Goal: Book appointment/travel/reservation

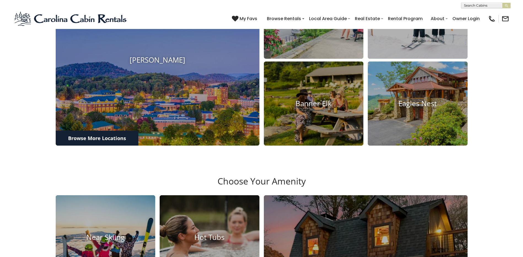
scroll to position [583, 0]
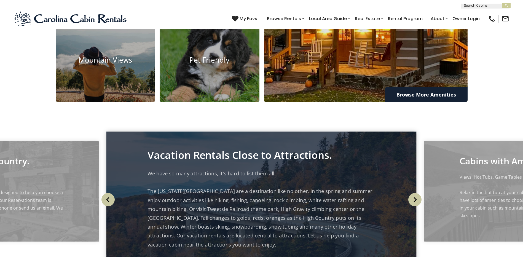
click at [356, 80] on img at bounding box center [366, 17] width 224 height 188
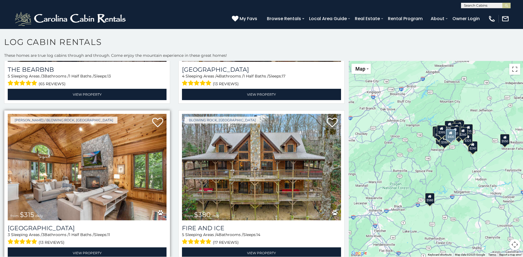
scroll to position [469, 0]
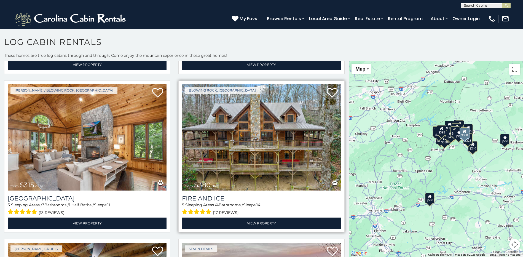
click at [258, 140] on img at bounding box center [261, 137] width 159 height 106
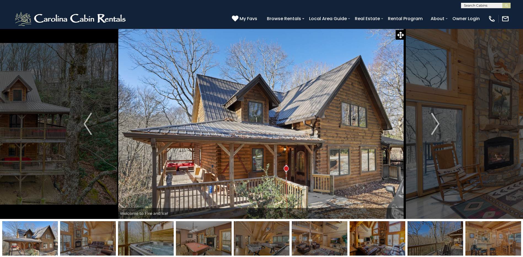
drag, startPoint x: 244, startPoint y: 147, endPoint x: 241, endPoint y: 157, distance: 10.4
click at [241, 157] on img at bounding box center [260, 124] width 287 height 190
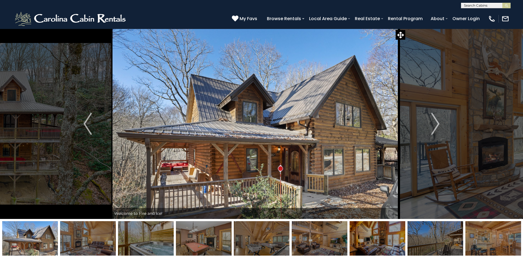
drag, startPoint x: 213, startPoint y: 140, endPoint x: 206, endPoint y: 134, distance: 9.6
click at [206, 134] on img at bounding box center [254, 124] width 287 height 190
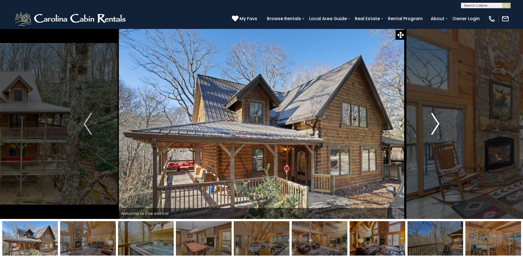
click at [433, 124] on img "Next" at bounding box center [435, 124] width 8 height 22
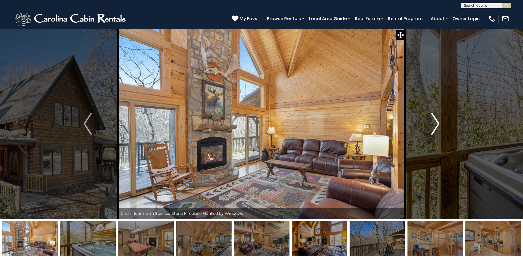
click at [436, 128] on img "Next" at bounding box center [435, 124] width 8 height 22
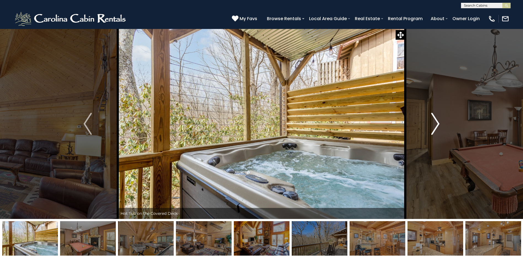
click at [436, 128] on img "Next" at bounding box center [435, 124] width 8 height 22
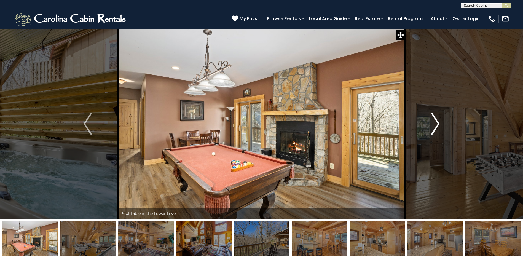
click at [436, 128] on img "Next" at bounding box center [435, 124] width 8 height 22
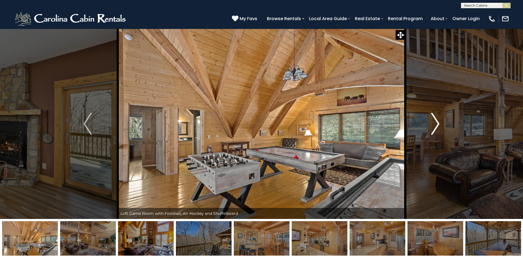
click at [436, 128] on img "Next" at bounding box center [435, 124] width 8 height 22
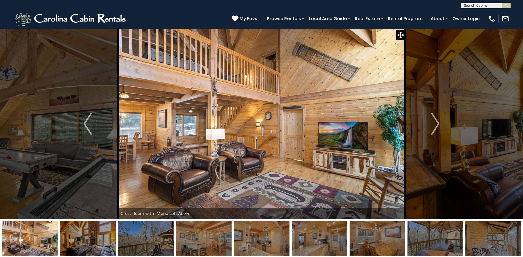
click at [339, 158] on img at bounding box center [261, 124] width 287 height 190
click at [434, 126] on img "Next" at bounding box center [435, 124] width 8 height 22
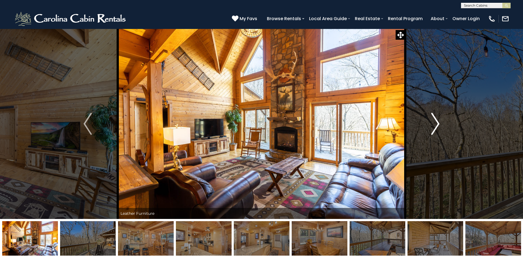
click at [433, 126] on img "Next" at bounding box center [435, 124] width 8 height 22
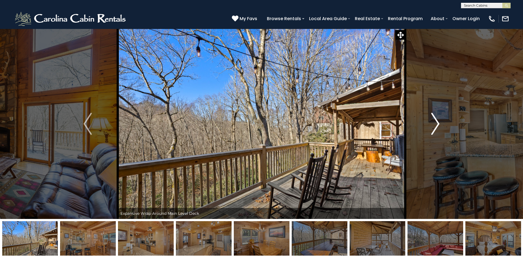
click at [433, 126] on img "Next" at bounding box center [435, 124] width 8 height 22
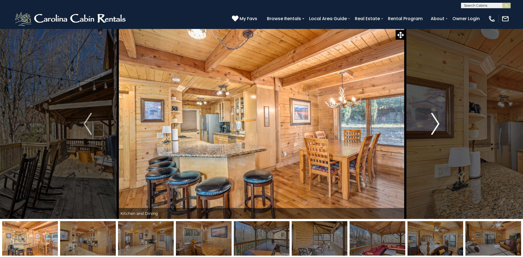
click at [433, 126] on img "Next" at bounding box center [435, 124] width 8 height 22
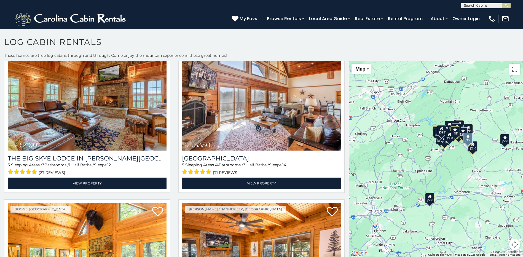
scroll to position [827, 0]
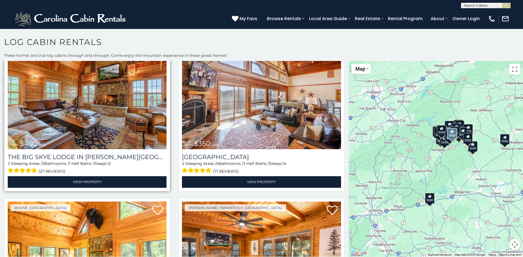
click at [139, 83] on img at bounding box center [87, 96] width 159 height 106
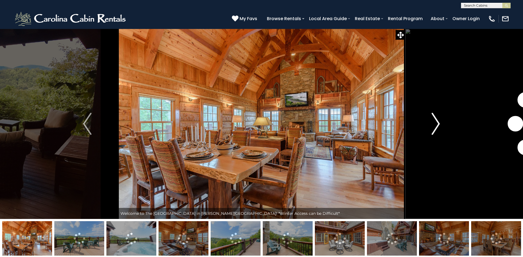
click at [439, 126] on img "Next" at bounding box center [435, 124] width 8 height 22
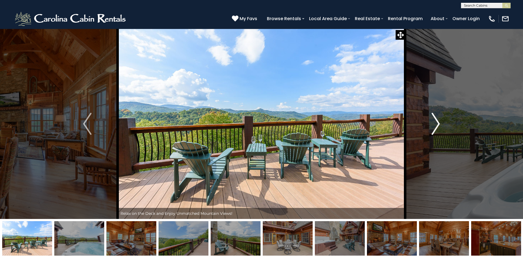
click at [437, 126] on img "Next" at bounding box center [435, 124] width 8 height 22
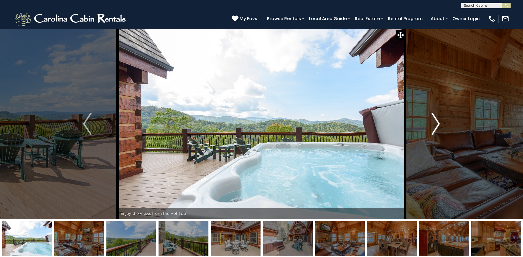
click at [437, 126] on img "Next" at bounding box center [435, 124] width 8 height 22
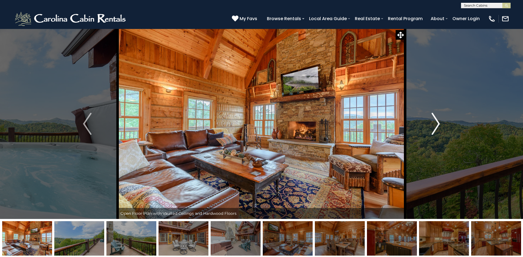
click at [437, 126] on img "Next" at bounding box center [435, 124] width 8 height 22
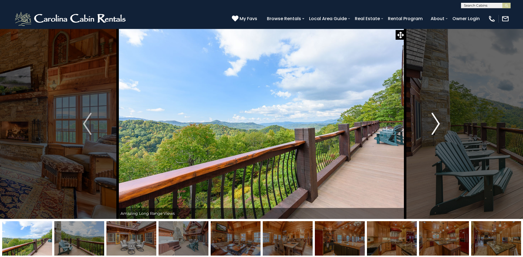
click at [437, 126] on img "Next" at bounding box center [435, 124] width 8 height 22
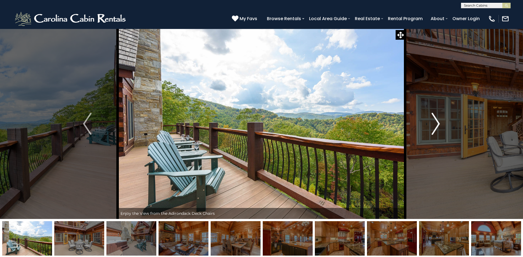
click at [437, 126] on img "Next" at bounding box center [435, 124] width 8 height 22
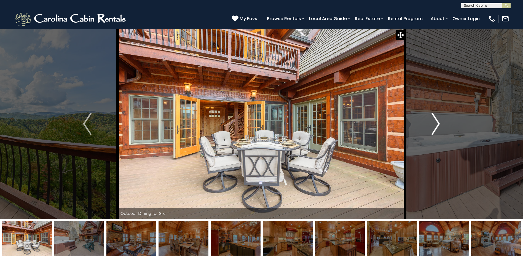
click at [437, 126] on img "Next" at bounding box center [435, 124] width 8 height 22
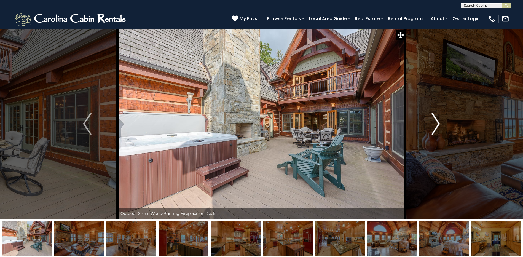
click at [437, 126] on img "Next" at bounding box center [435, 124] width 8 height 22
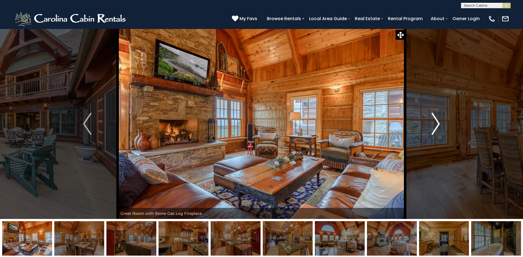
click at [437, 126] on img "Next" at bounding box center [435, 124] width 8 height 22
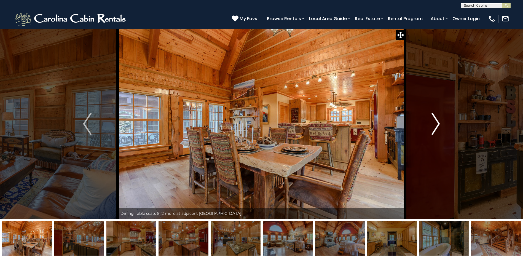
click at [437, 126] on img "Next" at bounding box center [435, 124] width 8 height 22
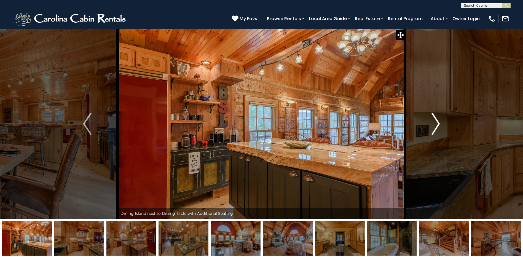
click at [437, 126] on img "Next" at bounding box center [435, 124] width 8 height 22
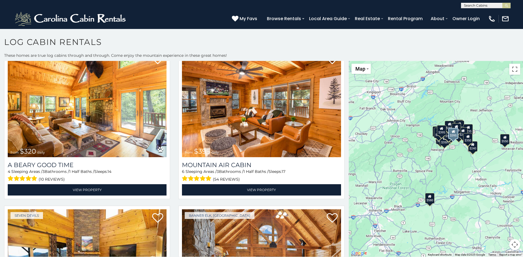
scroll to position [965, 0]
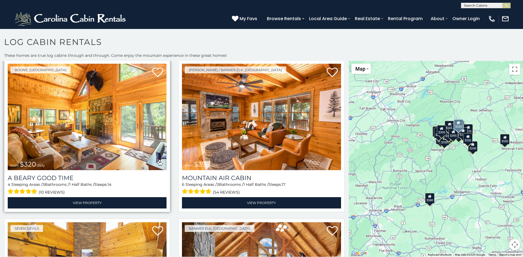
click at [138, 96] on img at bounding box center [87, 117] width 159 height 106
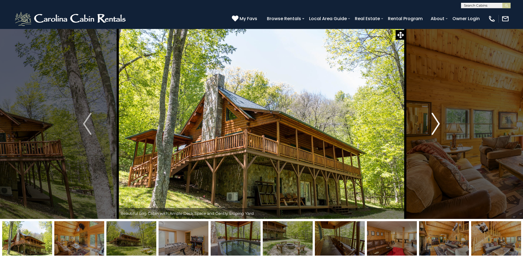
click at [438, 123] on img "Next" at bounding box center [435, 124] width 8 height 22
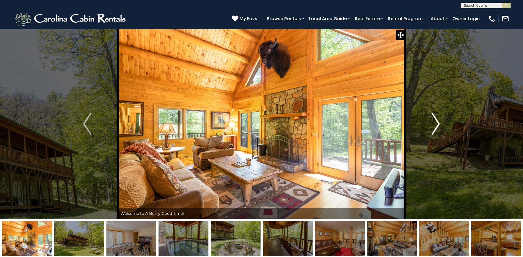
click at [438, 123] on img "Next" at bounding box center [435, 124] width 8 height 22
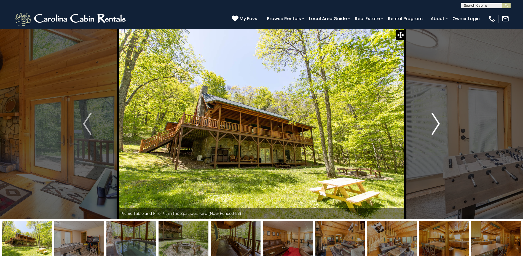
click at [438, 123] on img "Next" at bounding box center [435, 124] width 8 height 22
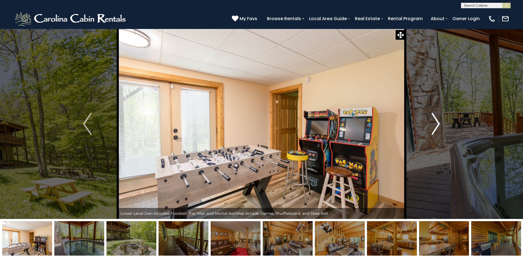
click at [438, 123] on img "Next" at bounding box center [435, 124] width 8 height 22
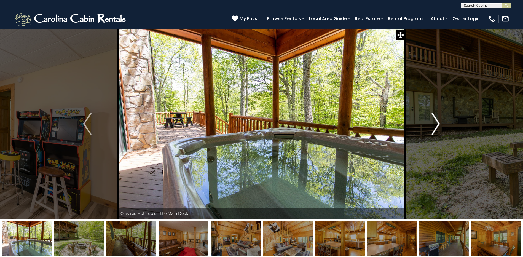
click at [438, 124] on img "Next" at bounding box center [435, 124] width 8 height 22
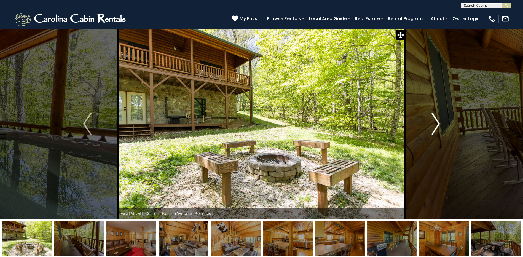
click at [438, 124] on img "Next" at bounding box center [435, 124] width 8 height 22
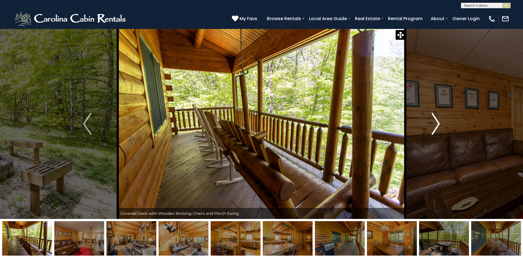
click at [438, 124] on img "Next" at bounding box center [435, 124] width 8 height 22
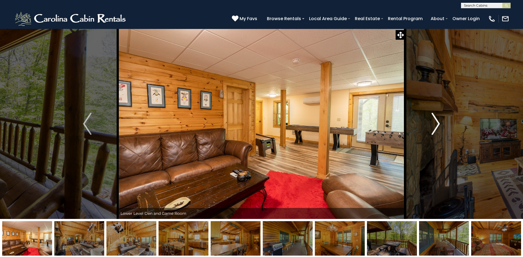
click at [438, 124] on img "Next" at bounding box center [435, 124] width 8 height 22
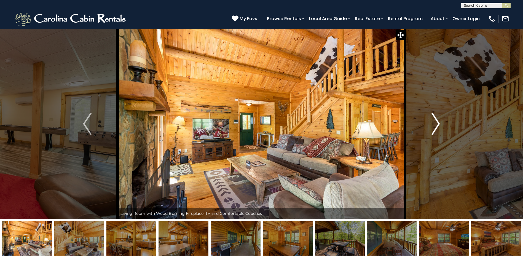
click at [438, 124] on img "Next" at bounding box center [435, 124] width 8 height 22
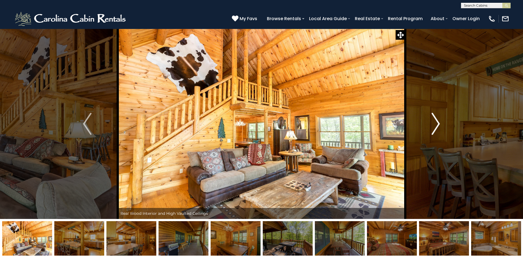
click at [438, 124] on img "Next" at bounding box center [435, 124] width 8 height 22
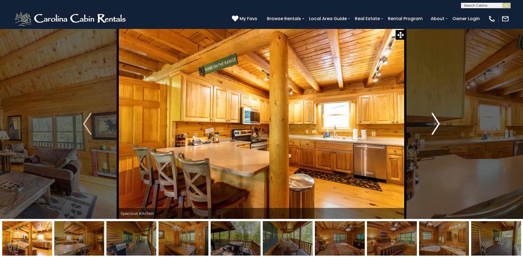
click at [438, 124] on img "Next" at bounding box center [435, 124] width 8 height 22
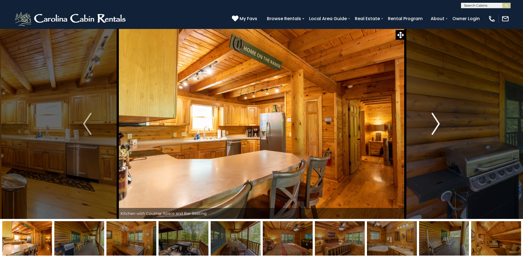
click at [433, 128] on img "Next" at bounding box center [435, 124] width 8 height 22
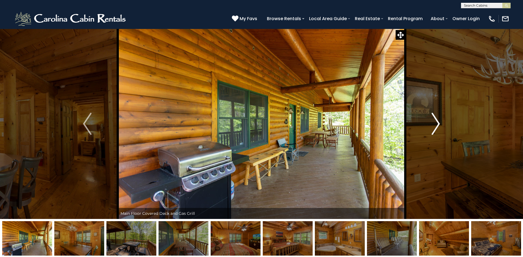
click at [434, 126] on img "Next" at bounding box center [435, 124] width 8 height 22
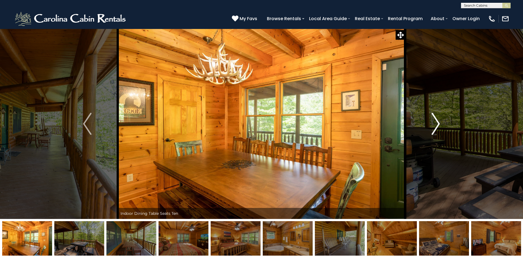
click at [434, 126] on img "Next" at bounding box center [435, 124] width 8 height 22
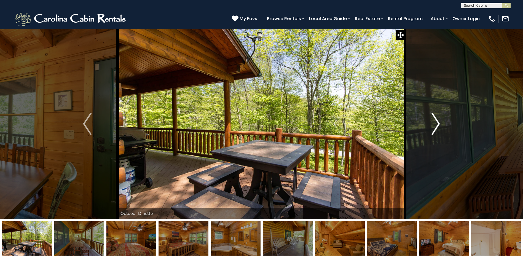
click at [436, 125] on img "Next" at bounding box center [435, 124] width 8 height 22
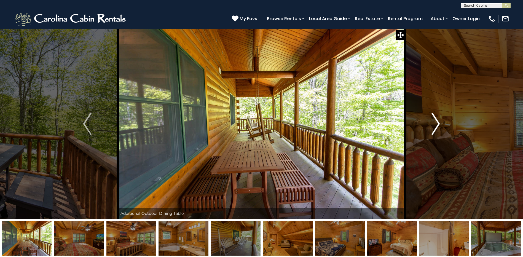
click at [436, 125] on img "Next" at bounding box center [435, 124] width 8 height 22
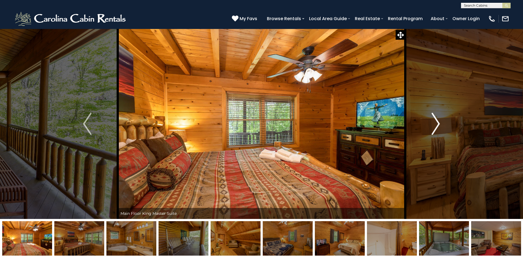
click at [436, 125] on img "Next" at bounding box center [435, 124] width 8 height 22
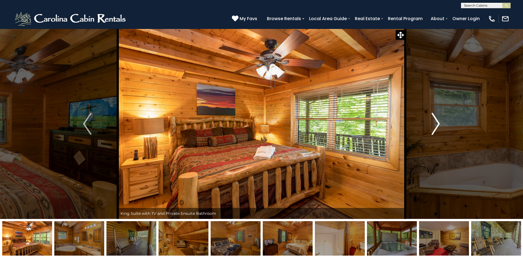
click at [436, 125] on img "Next" at bounding box center [435, 124] width 8 height 22
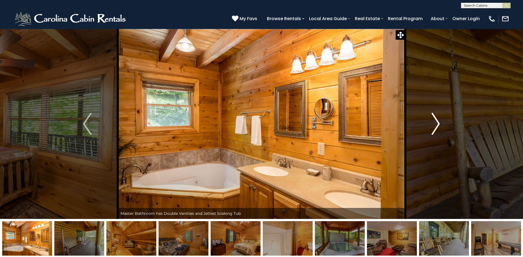
click at [436, 125] on img "Next" at bounding box center [435, 124] width 8 height 22
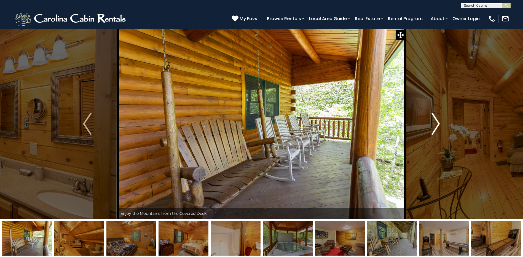
click at [436, 125] on img "Next" at bounding box center [435, 124] width 8 height 22
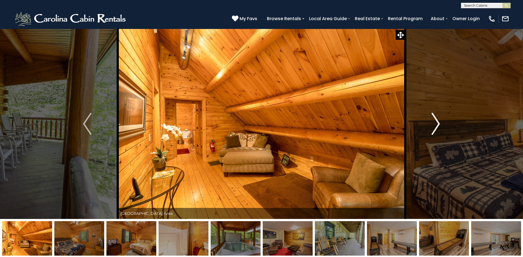
click at [436, 125] on img "Next" at bounding box center [435, 124] width 8 height 22
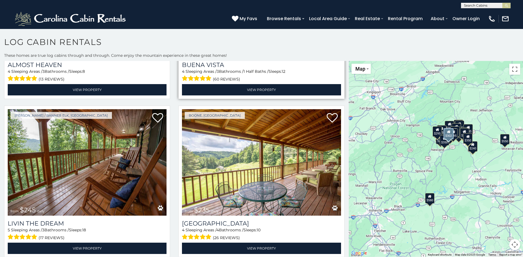
scroll to position [1874, 0]
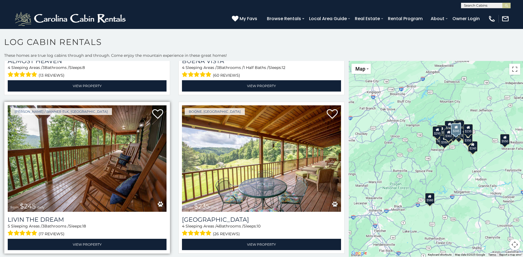
click at [111, 146] on img at bounding box center [87, 158] width 159 height 106
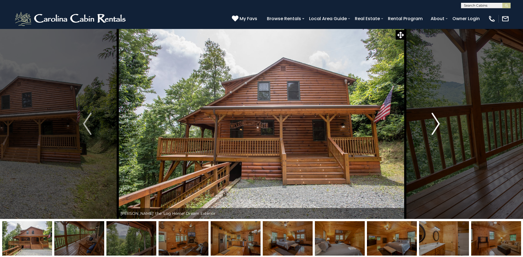
click at [436, 121] on img "Next" at bounding box center [435, 124] width 8 height 22
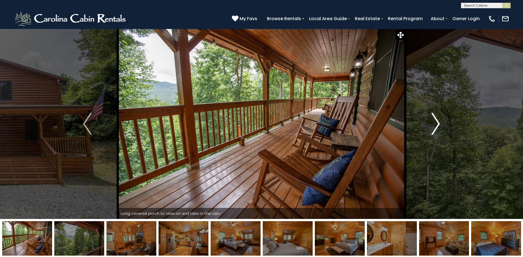
click at [436, 121] on img "Next" at bounding box center [435, 124] width 8 height 22
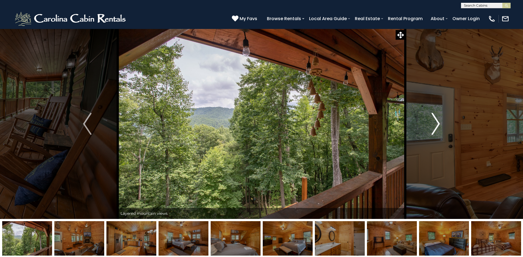
click at [436, 121] on img "Next" at bounding box center [435, 124] width 8 height 22
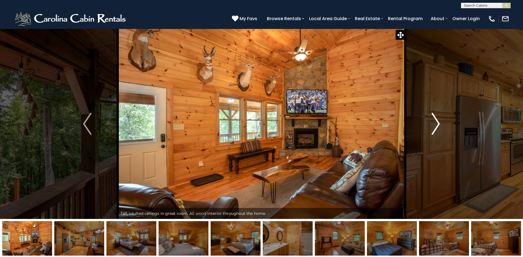
click at [435, 121] on img "Next" at bounding box center [435, 124] width 8 height 22
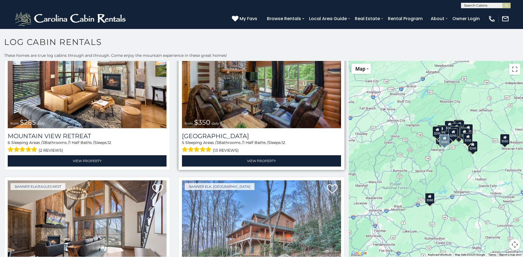
scroll to position [1488, 0]
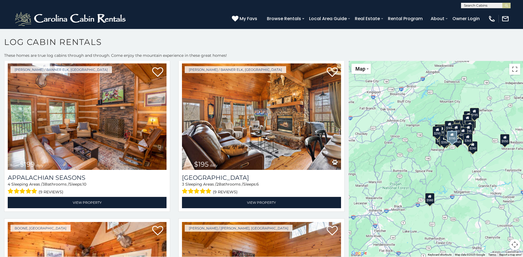
scroll to position [2866, 0]
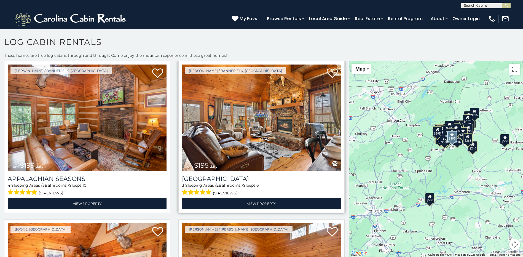
click at [268, 120] on img at bounding box center [261, 117] width 159 height 106
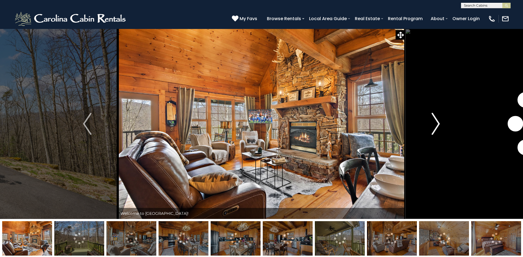
click at [433, 125] on img "Next" at bounding box center [435, 124] width 8 height 22
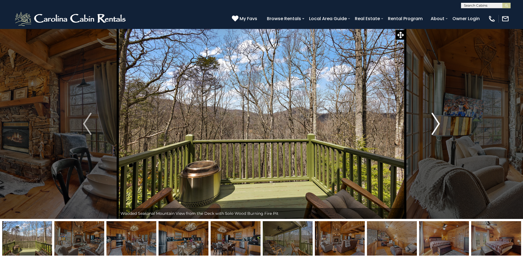
click at [432, 125] on img "Next" at bounding box center [435, 124] width 8 height 22
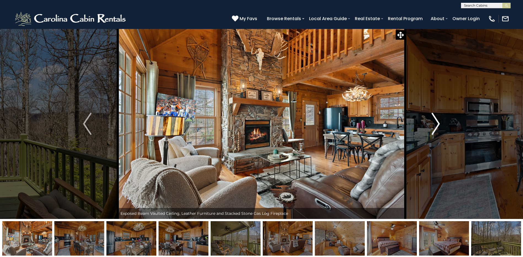
click at [432, 125] on img "Next" at bounding box center [435, 124] width 8 height 22
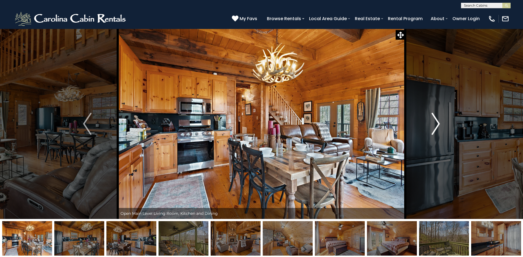
click at [432, 125] on img "Next" at bounding box center [435, 124] width 8 height 22
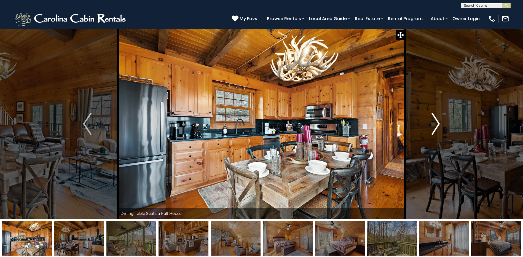
click at [438, 120] on img "Next" at bounding box center [435, 124] width 8 height 22
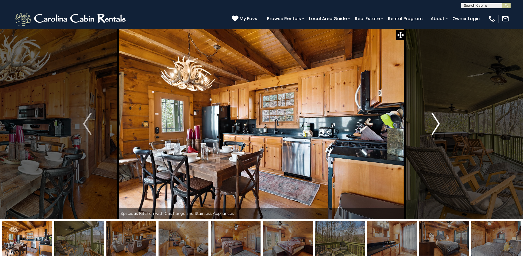
click at [434, 125] on img "Next" at bounding box center [435, 124] width 8 height 22
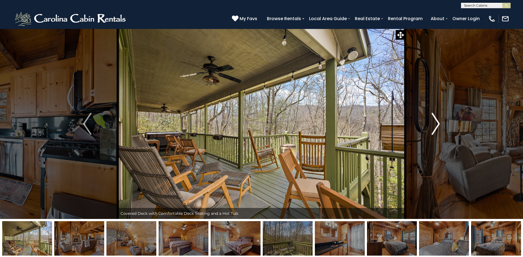
click at [435, 123] on img "Next" at bounding box center [435, 124] width 8 height 22
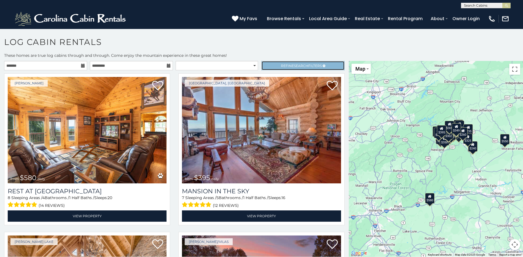
click at [281, 66] on span "Refine Search Filters" at bounding box center [301, 66] width 41 height 4
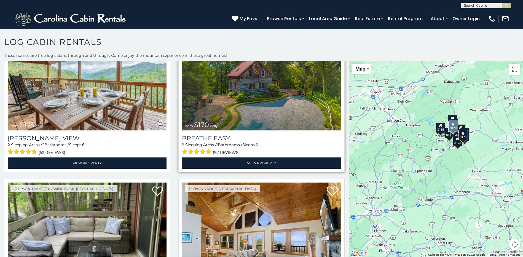
scroll to position [689, 0]
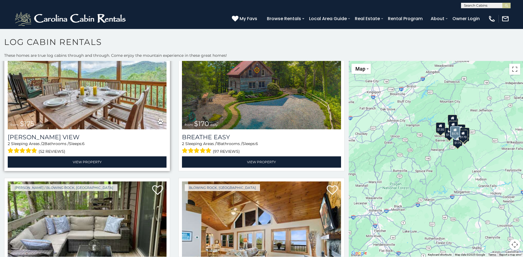
click at [128, 80] on img at bounding box center [87, 76] width 159 height 106
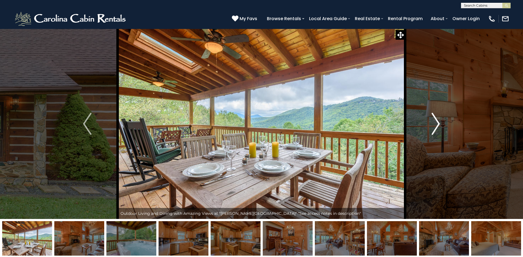
click at [438, 129] on img "Next" at bounding box center [435, 124] width 8 height 22
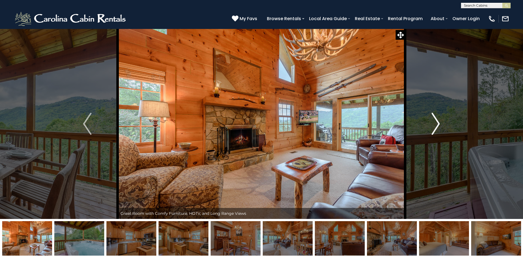
click at [438, 129] on img "Next" at bounding box center [435, 124] width 8 height 22
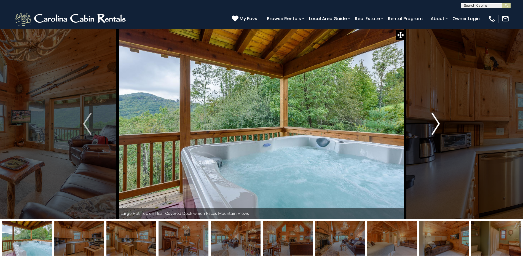
click at [438, 129] on img "Next" at bounding box center [435, 124] width 8 height 22
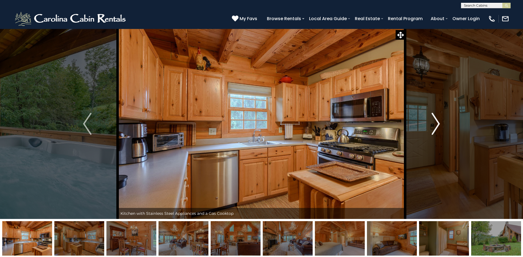
click at [438, 127] on img "Next" at bounding box center [435, 124] width 8 height 22
